Goal: Transaction & Acquisition: Purchase product/service

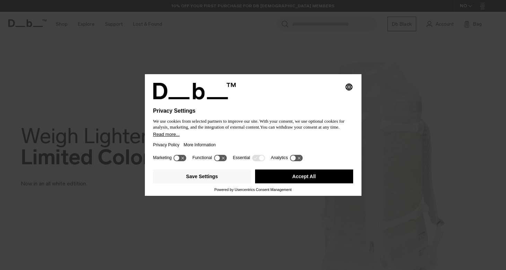
click at [290, 183] on button "Accept All" at bounding box center [304, 177] width 98 height 14
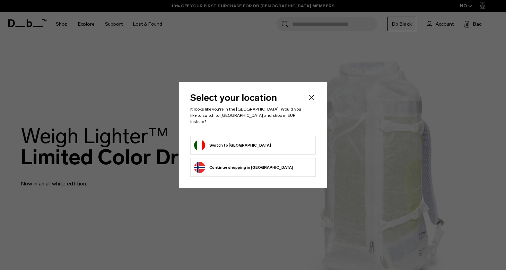
click at [312, 102] on icon "Close" at bounding box center [312, 97] width 8 height 8
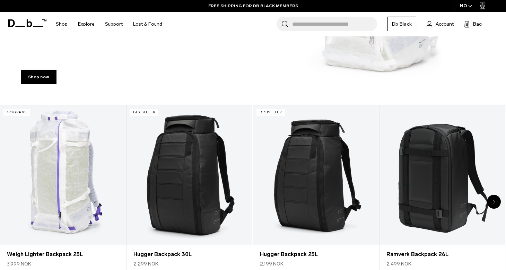
scroll to position [207, 0]
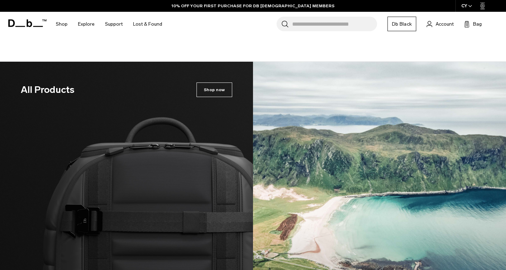
scroll to position [1106, 0]
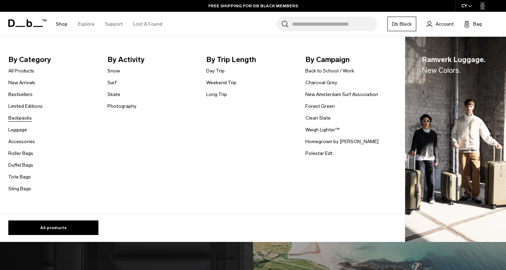
click at [24, 115] on link "Backpacks" at bounding box center [20, 117] width 24 height 7
click at [115, 107] on link "Photography" at bounding box center [122, 106] width 29 height 7
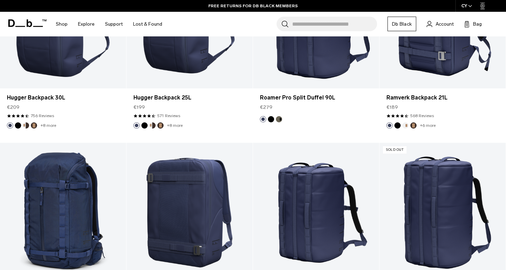
scroll to position [1775, 0]
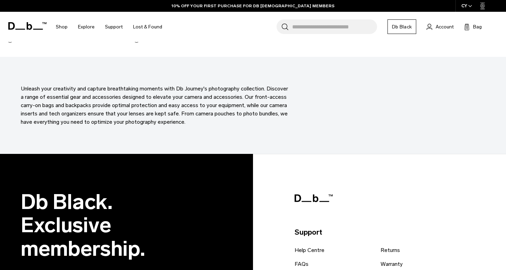
scroll to position [1489, 0]
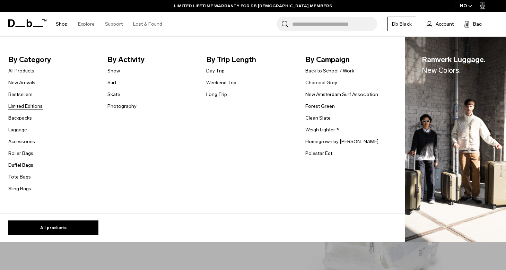
click at [21, 105] on link "Limited Editions" at bounding box center [25, 106] width 34 height 7
click at [62, 22] on link "Shop" at bounding box center [62, 24] width 12 height 25
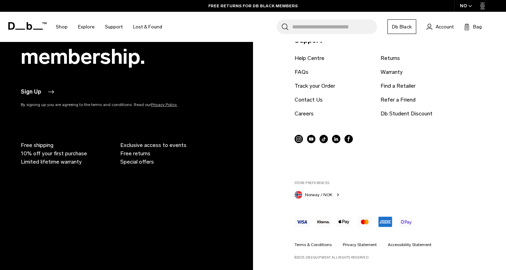
scroll to position [1376, 0]
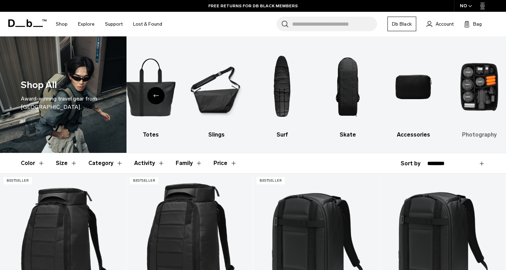
click at [484, 66] on img "10 / 10" at bounding box center [480, 87] width 54 height 80
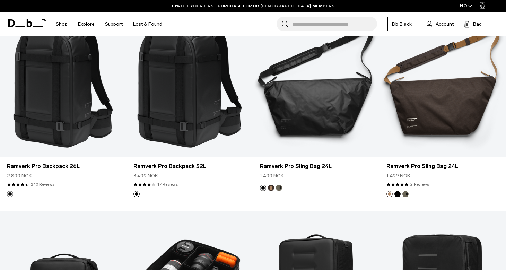
scroll to position [155, 0]
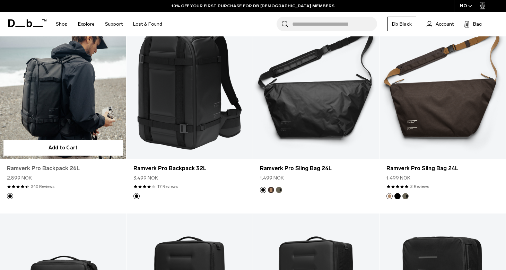
click at [71, 169] on link "Ramverk Pro Backpack 26L" at bounding box center [63, 168] width 112 height 8
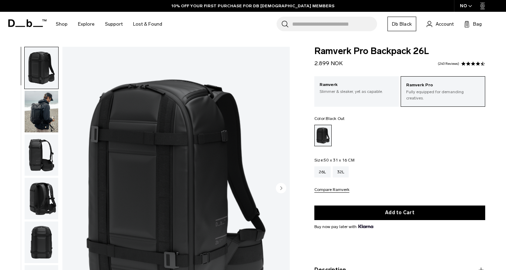
click at [45, 159] on img "button" at bounding box center [42, 156] width 34 height 42
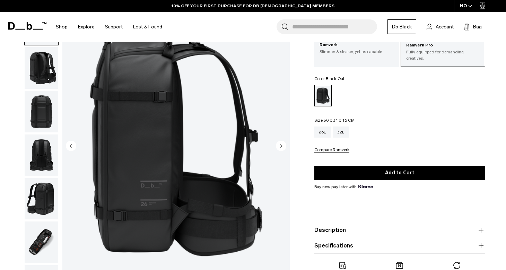
scroll to position [54, 0]
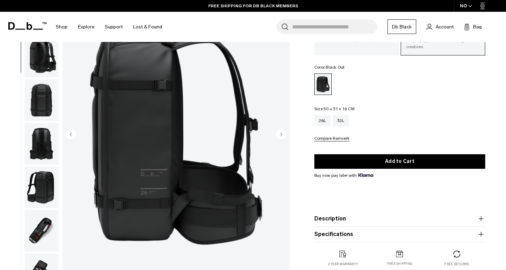
click at [39, 233] on img "button" at bounding box center [42, 231] width 34 height 42
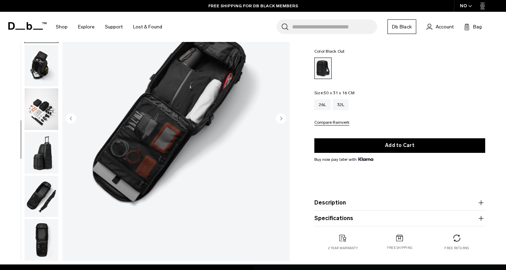
scroll to position [85, 0]
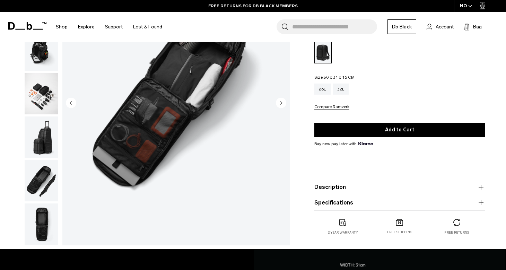
click at [45, 187] on img "button" at bounding box center [42, 181] width 34 height 42
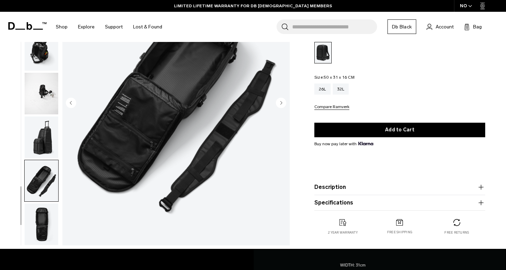
scroll to position [288, 0]
click at [45, 140] on img "button" at bounding box center [42, 138] width 34 height 42
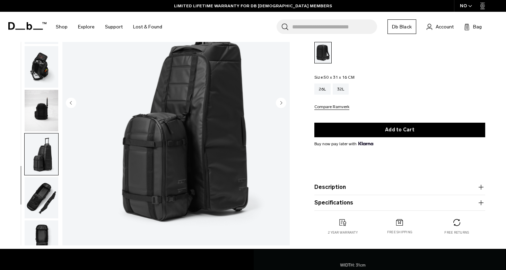
click at [47, 126] on img "button" at bounding box center [42, 111] width 34 height 42
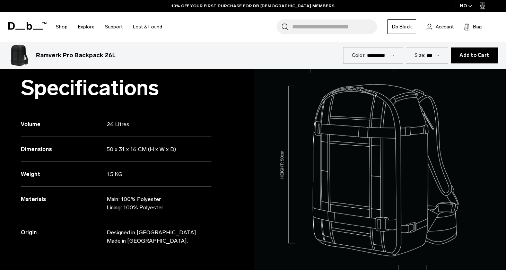
scroll to position [296, 0]
